Goal: Check status: Check status

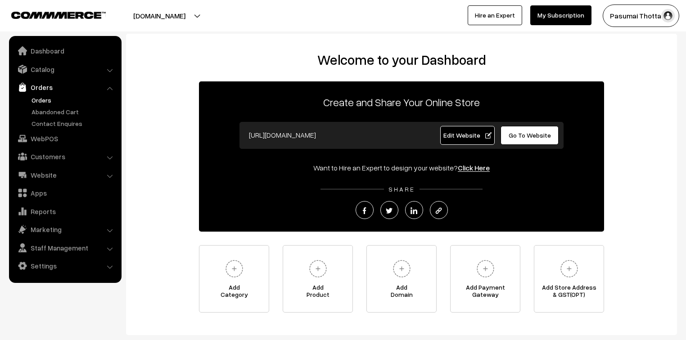
click at [37, 102] on link "Orders" at bounding box center [73, 99] width 89 height 9
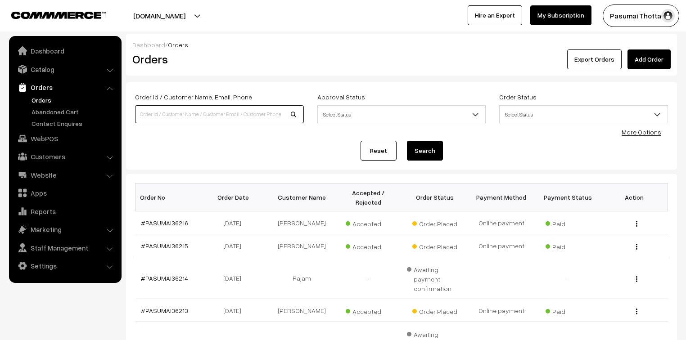
click at [186, 115] on input at bounding box center [219, 114] width 169 height 18
type input "35805"
click at [407, 141] on button "Search" at bounding box center [425, 151] width 36 height 20
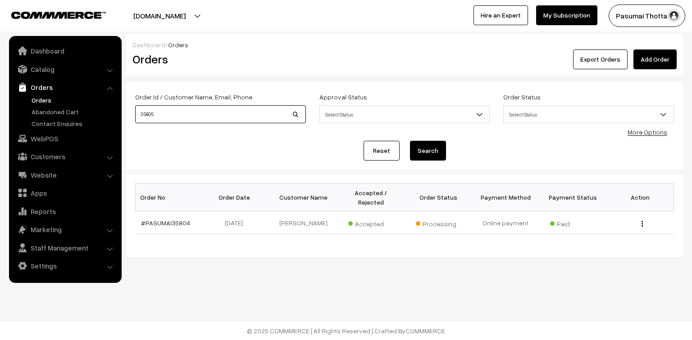
click at [160, 113] on input "35805" at bounding box center [220, 114] width 171 height 18
click at [156, 117] on input "35805" at bounding box center [220, 114] width 171 height 18
type input "35806"
click at [410, 141] on button "Search" at bounding box center [428, 151] width 36 height 20
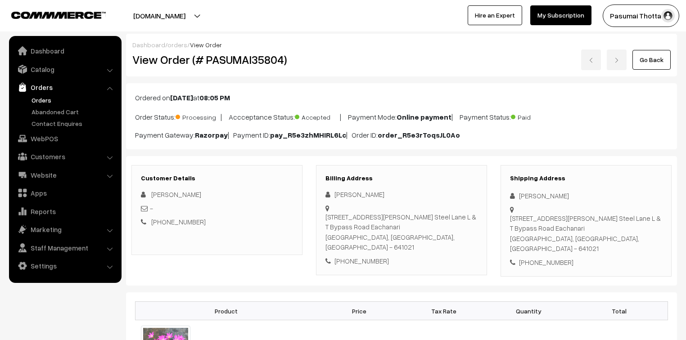
scroll to position [72, 0]
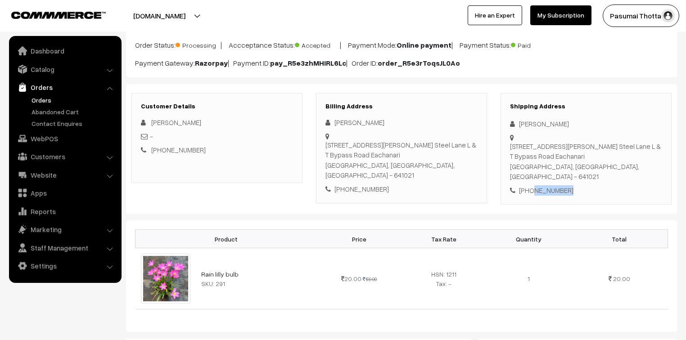
drag, startPoint x: 531, startPoint y: 182, endPoint x: 568, endPoint y: 183, distance: 37.4
click at [568, 186] on div "+91 9710343630" at bounding box center [586, 191] width 152 height 10
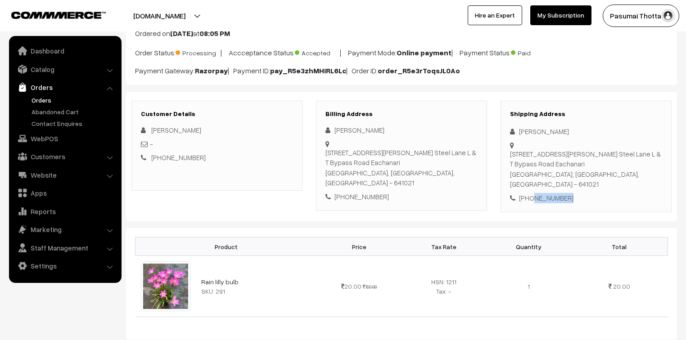
scroll to position [0, 0]
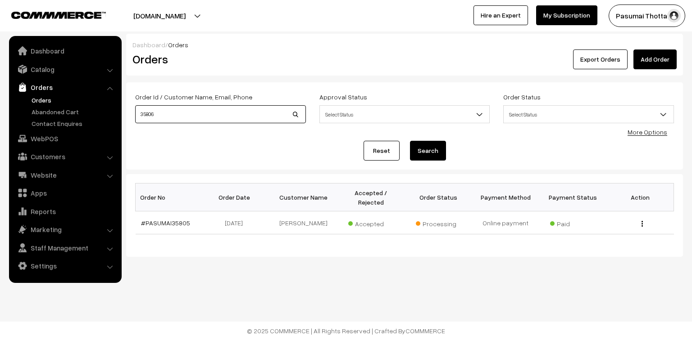
drag, startPoint x: 157, startPoint y: 119, endPoint x: 140, endPoint y: 114, distance: 18.4
click at [140, 114] on input "35806" at bounding box center [220, 114] width 171 height 18
type input "36002"
click at [410, 141] on button "Search" at bounding box center [428, 151] width 36 height 20
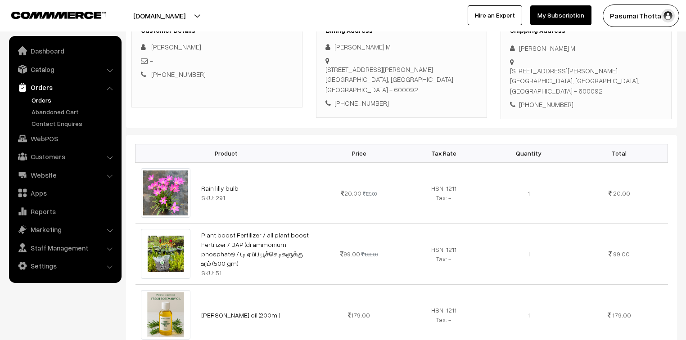
scroll to position [144, 0]
